Goal: Transaction & Acquisition: Purchase product/service

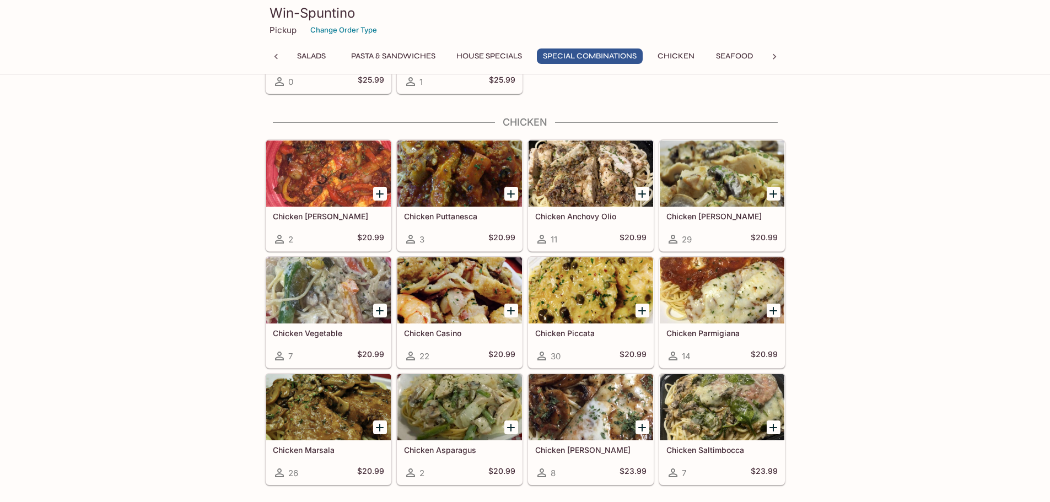
scroll to position [2344, 0]
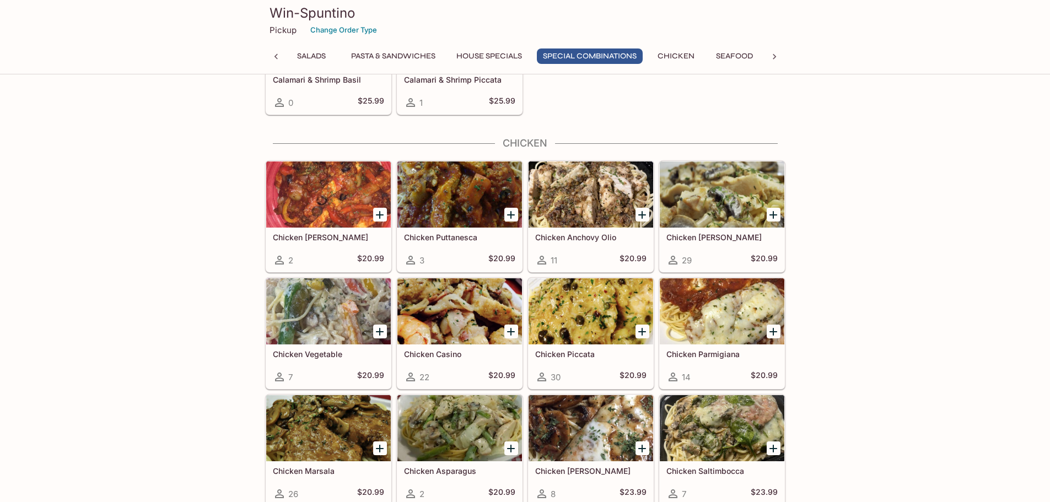
click at [641, 330] on icon "Add Chicken Piccata" at bounding box center [642, 332] width 8 height 8
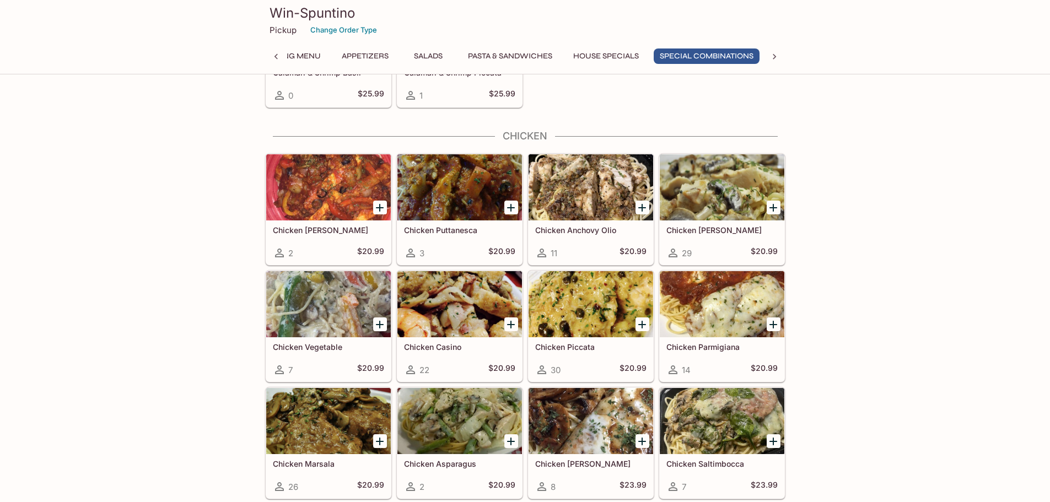
scroll to position [2343, 0]
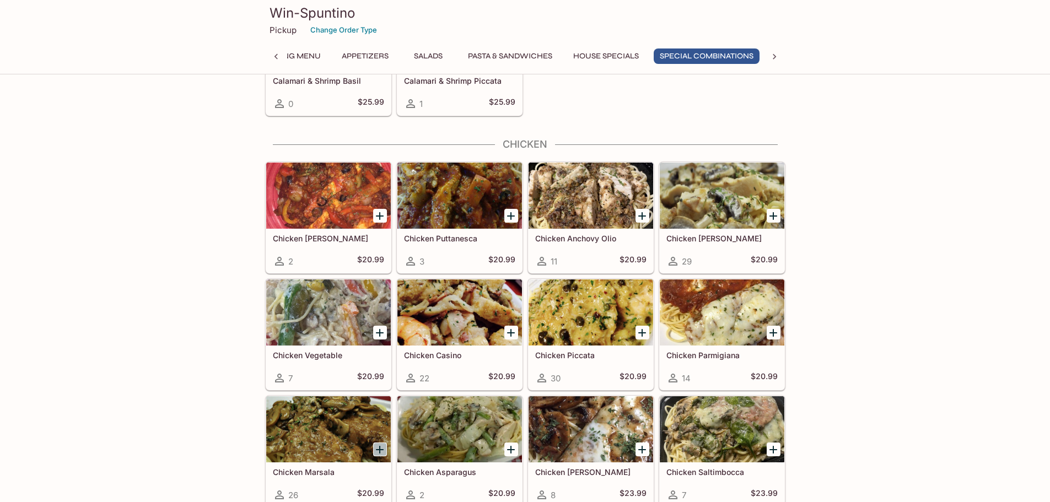
click at [381, 449] on icon "Add Chicken Marsala" at bounding box center [380, 450] width 8 height 8
